Goal: Task Accomplishment & Management: Manage account settings

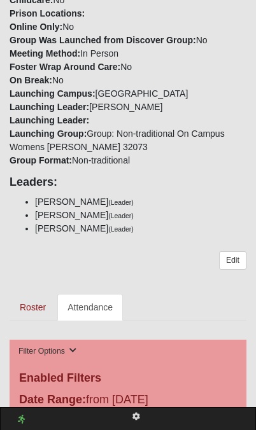
scroll to position [590, 0]
click at [74, 294] on link "Attendance" at bounding box center [90, 307] width 66 height 27
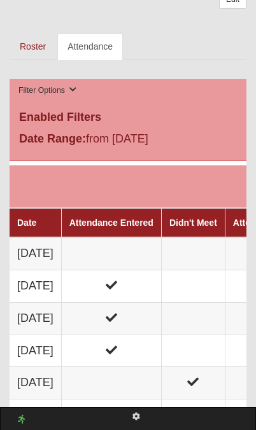
scroll to position [851, 0]
click at [104, 237] on td at bounding box center [111, 253] width 100 height 32
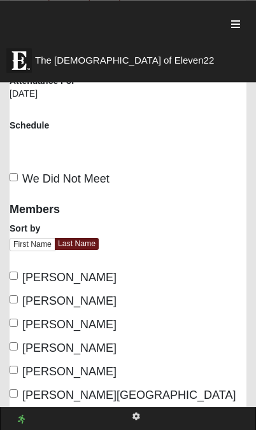
scroll to position [345, 0]
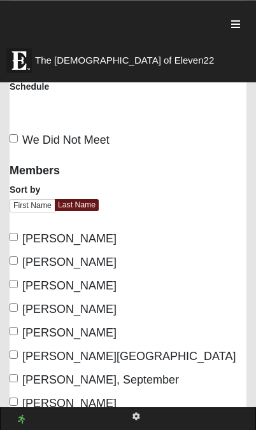
click at [18, 238] on input "Allen, Tracey" at bounding box center [14, 237] width 8 height 8
checkbox input "true"
click at [14, 303] on input "Lewis, Teresa" at bounding box center [14, 307] width 8 height 8
checkbox input "true"
click at [17, 332] on input "Moore, Laurie" at bounding box center [14, 331] width 8 height 8
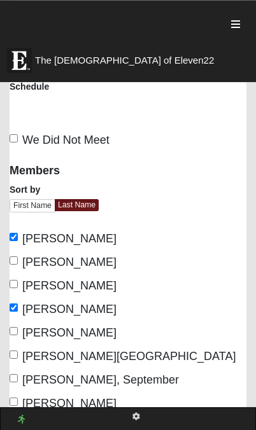
checkbox input "true"
click at [18, 405] on input "Potrawski, Mary" at bounding box center [14, 402] width 8 height 8
checkbox input "true"
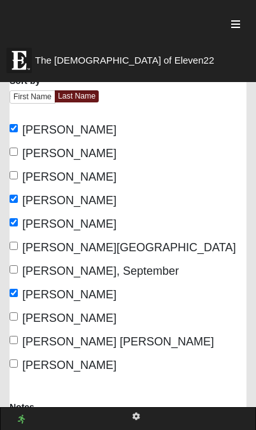
scroll to position [455, 0]
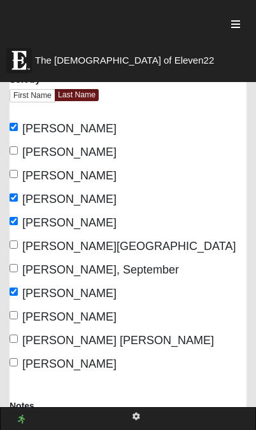
click at [21, 337] on label "Turner Jennings, Bridget" at bounding box center [112, 340] width 204 height 17
click at [18, 337] on input "Turner Jennings, Bridget" at bounding box center [14, 339] width 8 height 8
checkbox input "true"
click at [17, 361] on input "Vanek, Sherrie" at bounding box center [14, 362] width 8 height 8
checkbox input "true"
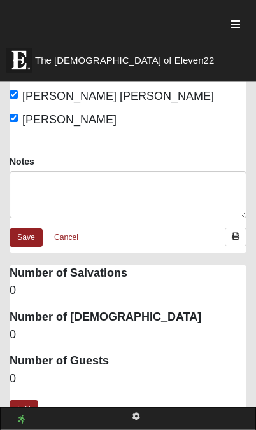
scroll to position [705, 0]
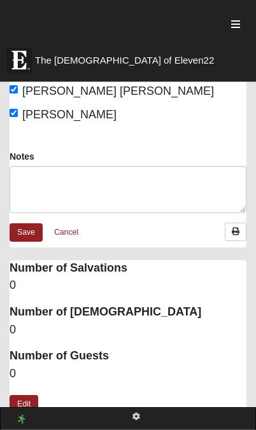
click at [15, 370] on dd "0" at bounding box center [128, 374] width 237 height 17
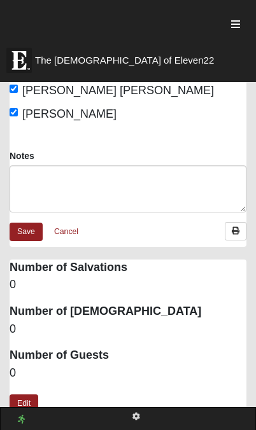
click at [20, 394] on link "Edit" at bounding box center [24, 403] width 29 height 18
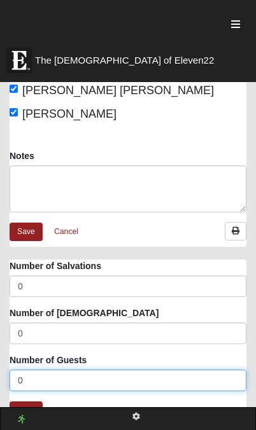
click at [29, 386] on input "0" at bounding box center [128, 381] width 237 height 22
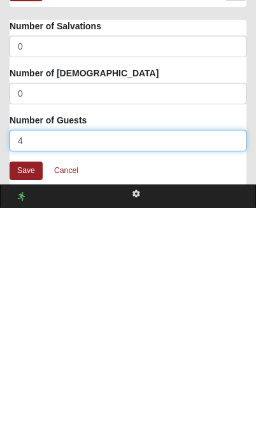
type input "4"
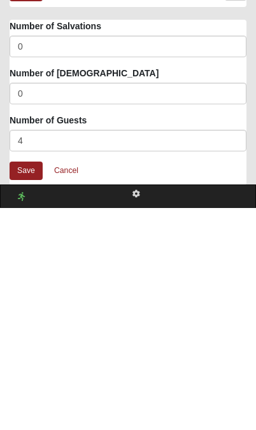
click at [21, 384] on link "Save" at bounding box center [26, 393] width 33 height 18
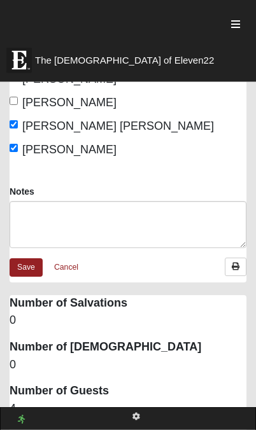
scroll to position [671, 0]
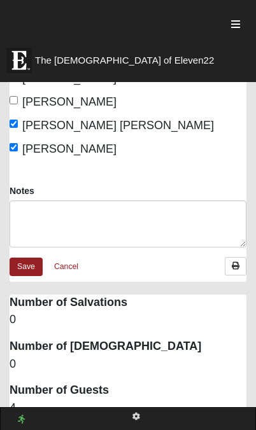
click at [28, 272] on link "Save" at bounding box center [26, 267] width 33 height 18
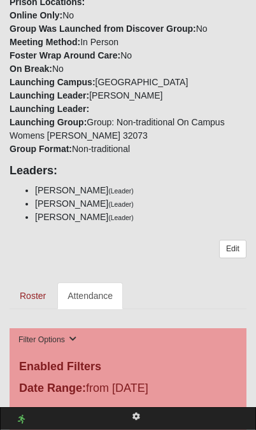
scroll to position [602, 0]
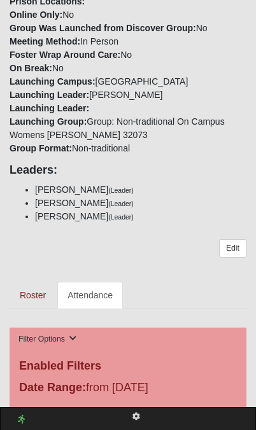
click at [239, 239] on link "Edit" at bounding box center [232, 248] width 27 height 18
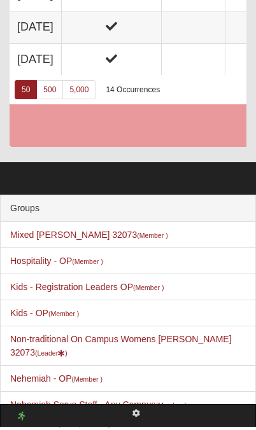
scroll to position [1118, 0]
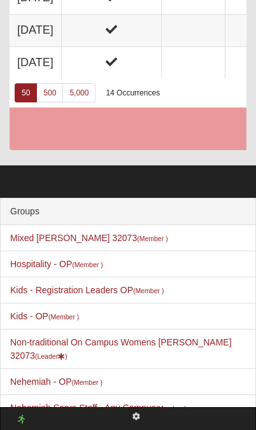
click at [50, 345] on li "Non-traditional On Campus Womens [PERSON_NAME] 32073 (Leader )" at bounding box center [128, 349] width 254 height 40
click at [53, 337] on link "Non-traditional On Campus Womens [PERSON_NAME] 32073 (Leader )" at bounding box center [120, 349] width 221 height 24
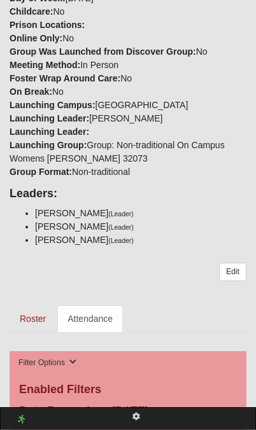
scroll to position [580, 0]
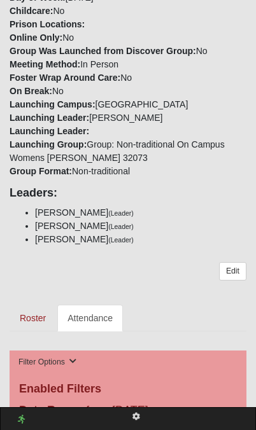
click at [243, 262] on link "Edit" at bounding box center [232, 271] width 27 height 18
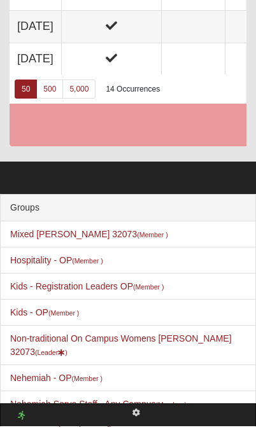
scroll to position [1118, 0]
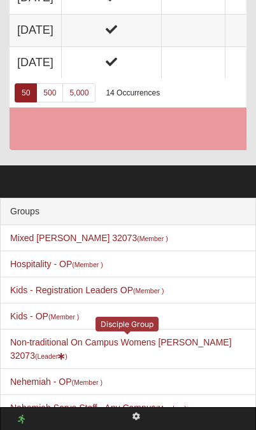
click at [36, 337] on link "Non-traditional On Campus Womens [PERSON_NAME] 32073 (Leader )" at bounding box center [120, 349] width 221 height 24
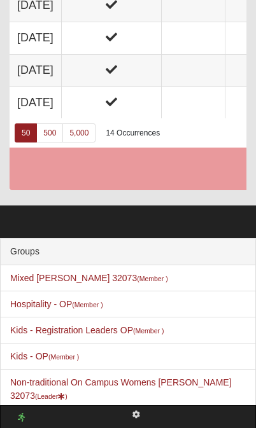
scroll to position [1444, 0]
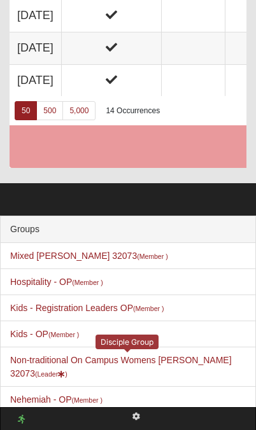
click at [38, 355] on link "Non-traditional On Campus Womens [PERSON_NAME] 32073 (Leader )" at bounding box center [120, 367] width 221 height 24
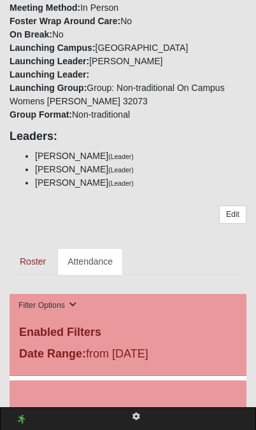
scroll to position [609, 0]
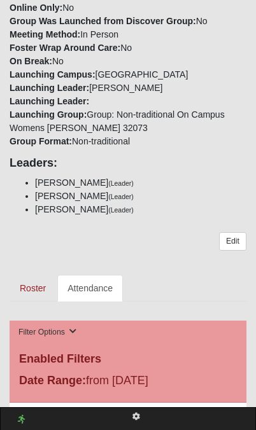
click at [241, 232] on link "Edit" at bounding box center [232, 241] width 27 height 18
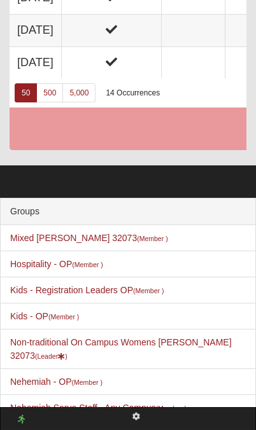
scroll to position [1118, 0]
click at [53, 337] on link "Non-traditional On Campus Womens [PERSON_NAME] 32073 (Leader )" at bounding box center [120, 349] width 221 height 24
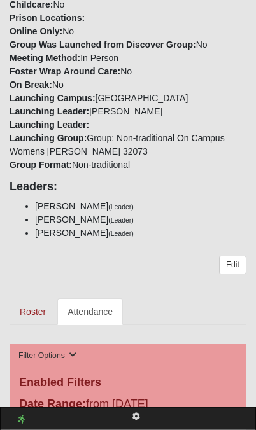
scroll to position [572, 0]
